Goal: Download file/media

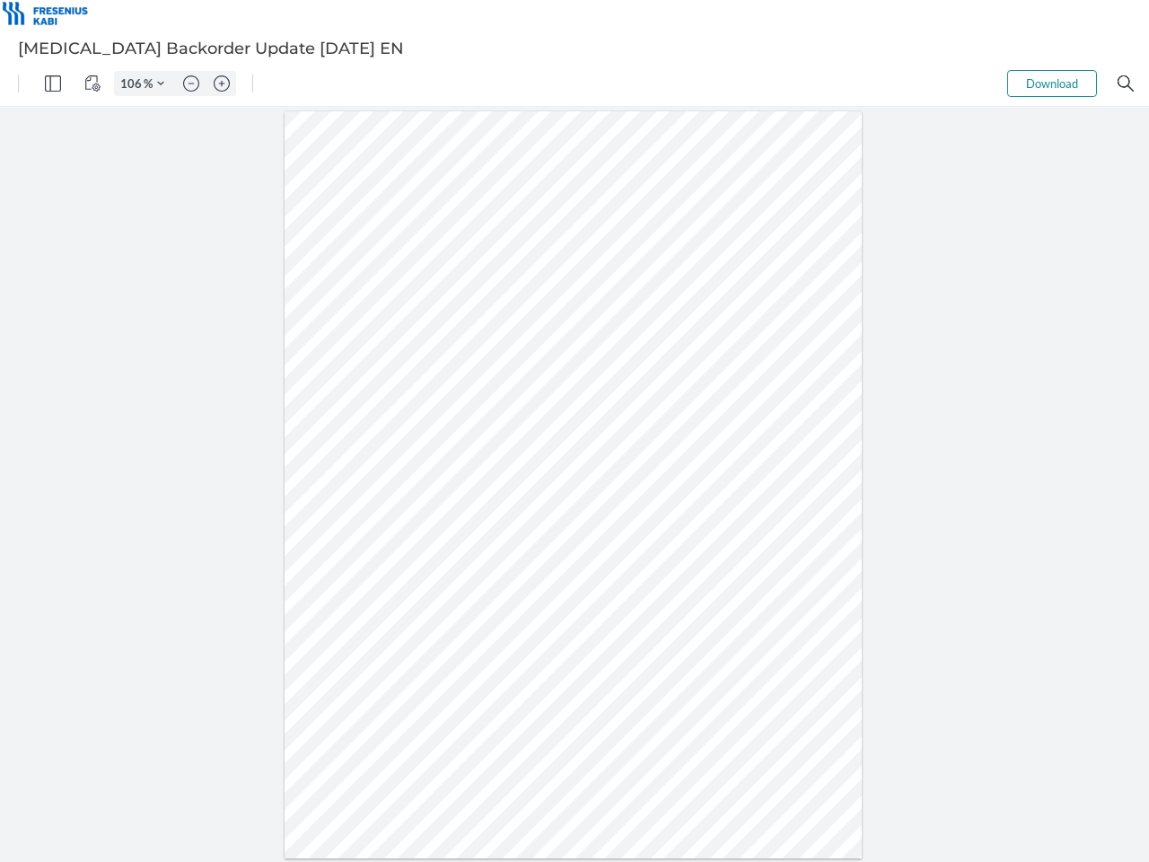
click at [53, 83] on img "Panel" at bounding box center [53, 83] width 16 height 16
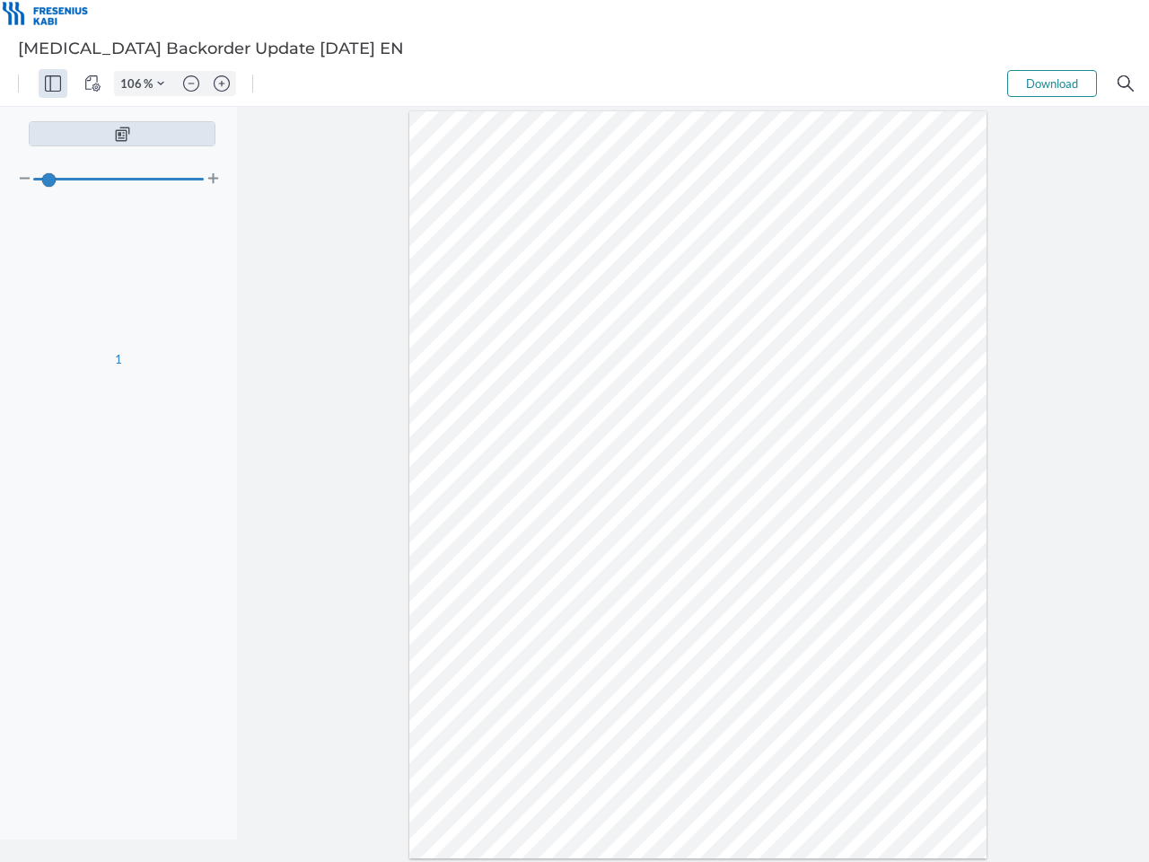
click at [92, 83] on img "View Controls" at bounding box center [92, 83] width 16 height 16
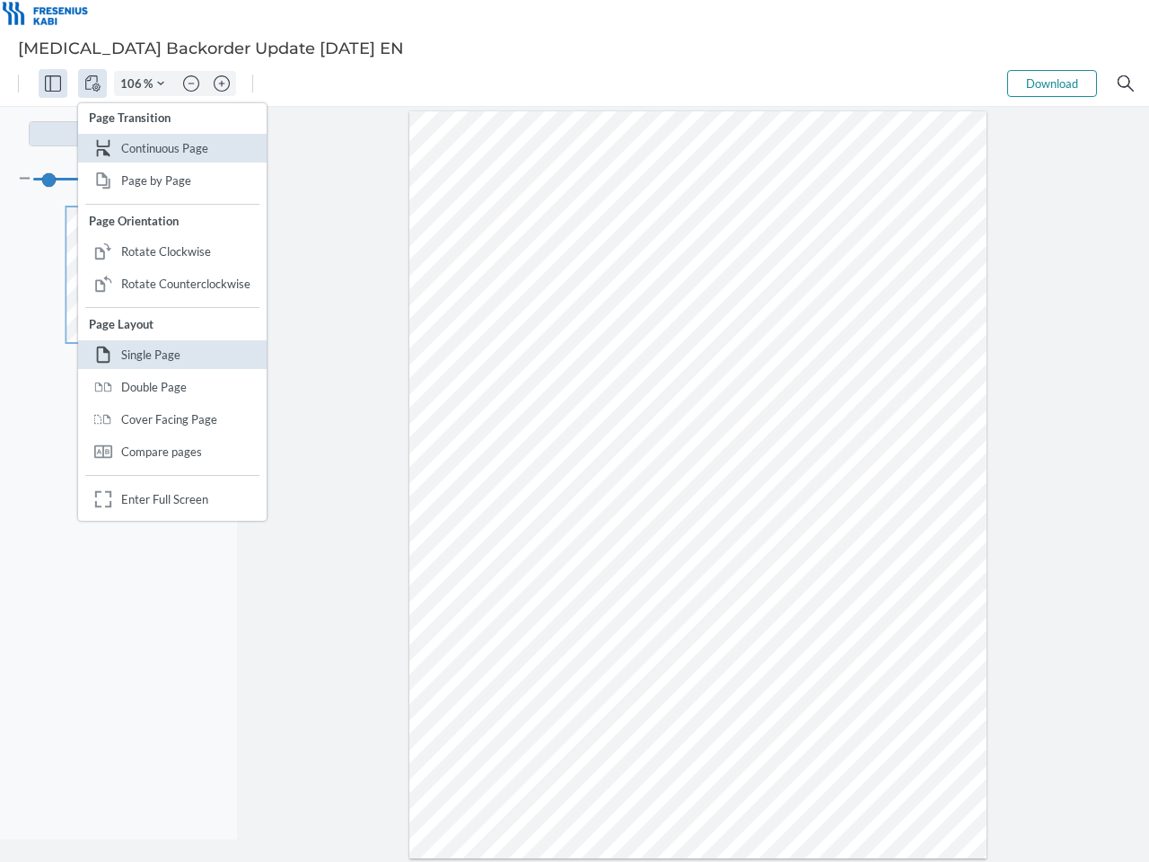
click at [134, 83] on input "106" at bounding box center [129, 83] width 29 height 16
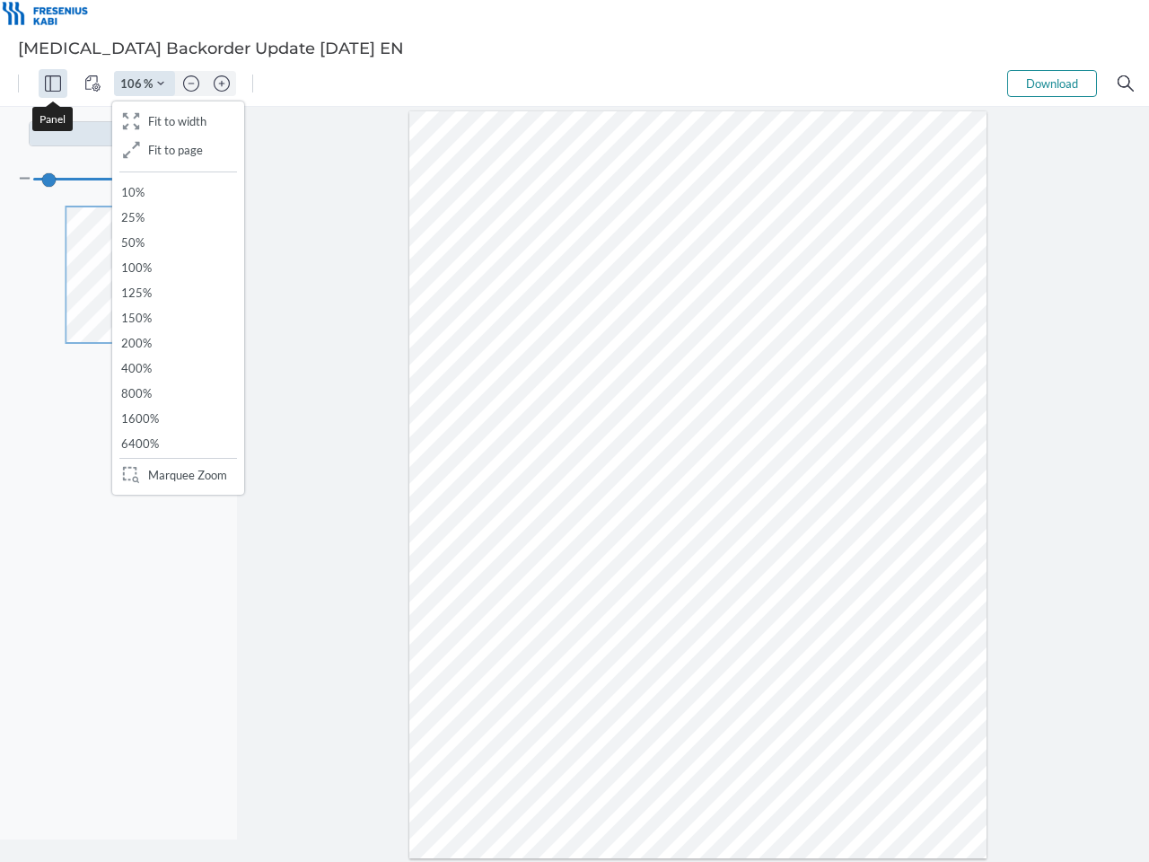
click at [161, 83] on img "Zoom Controls" at bounding box center [160, 83] width 7 height 7
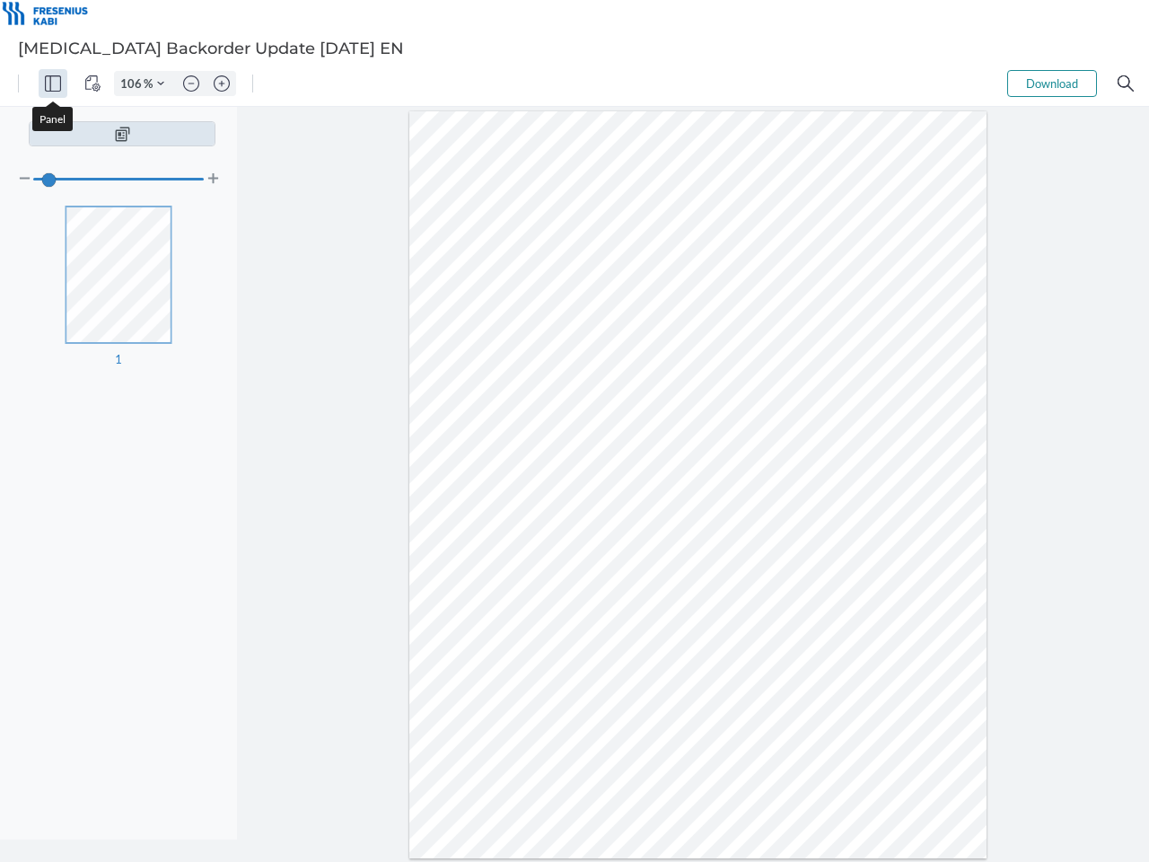
click at [191, 83] on img "Zoom out" at bounding box center [191, 83] width 16 height 16
click at [222, 83] on img "Zoom in" at bounding box center [222, 83] width 16 height 16
type input "106"
click at [1052, 83] on button "Download" at bounding box center [1052, 83] width 90 height 27
click at [1126, 83] on img "Search" at bounding box center [1126, 83] width 16 height 16
